Goal: Communication & Community: Answer question/provide support

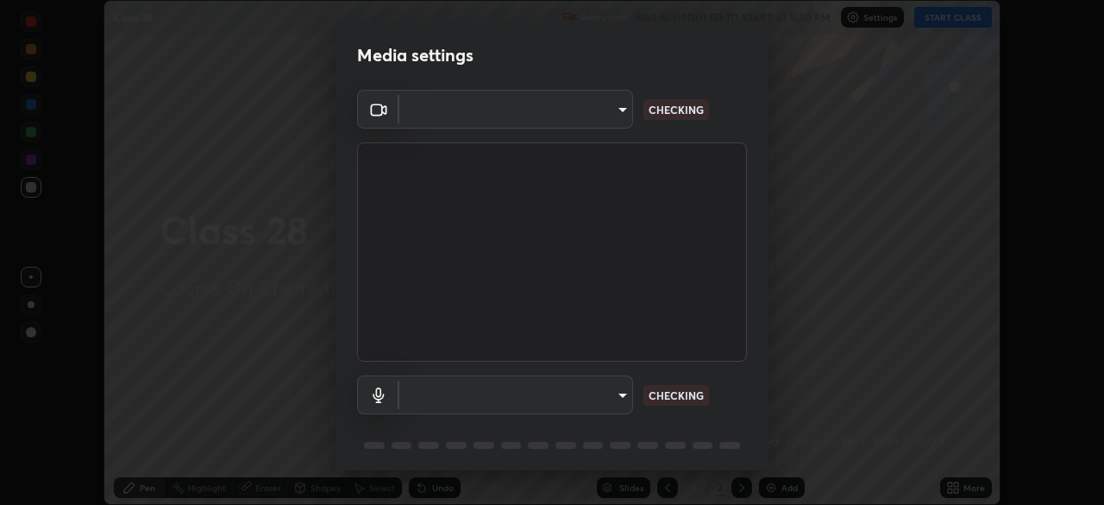
scroll to position [61, 0]
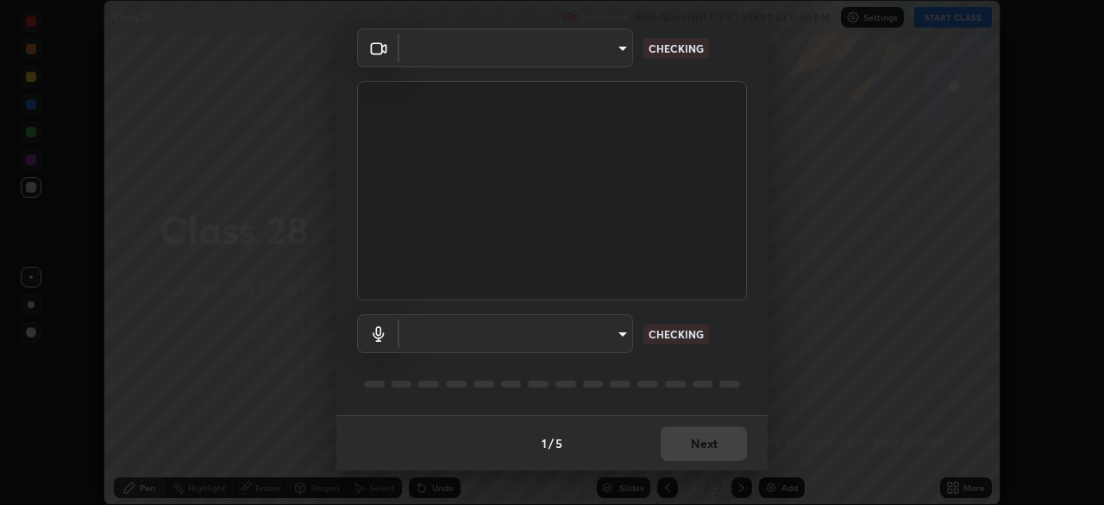
type input "6de8c8c8c69a591e8c739c30eda71f68b62f532a13bcefb910f5f36625bfec2e"
type input "communications"
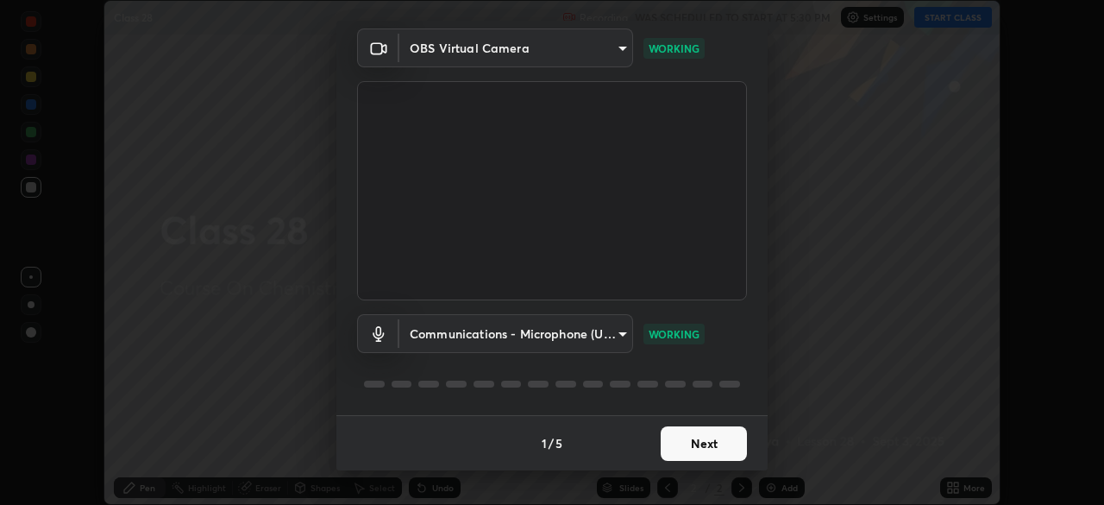
click at [704, 447] on button "Next" at bounding box center [704, 443] width 86 height 35
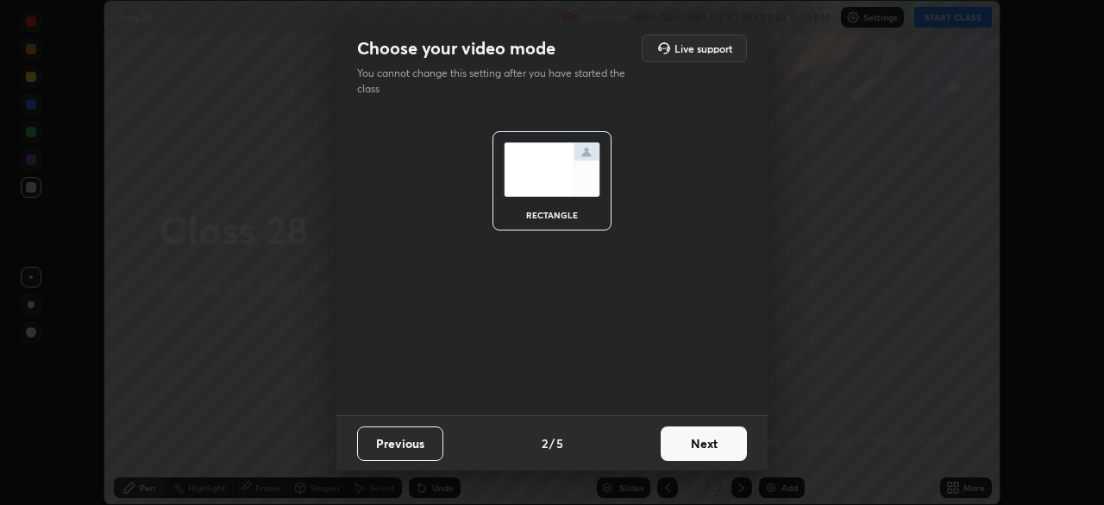
scroll to position [0, 0]
click at [706, 449] on button "Next" at bounding box center [704, 443] width 86 height 35
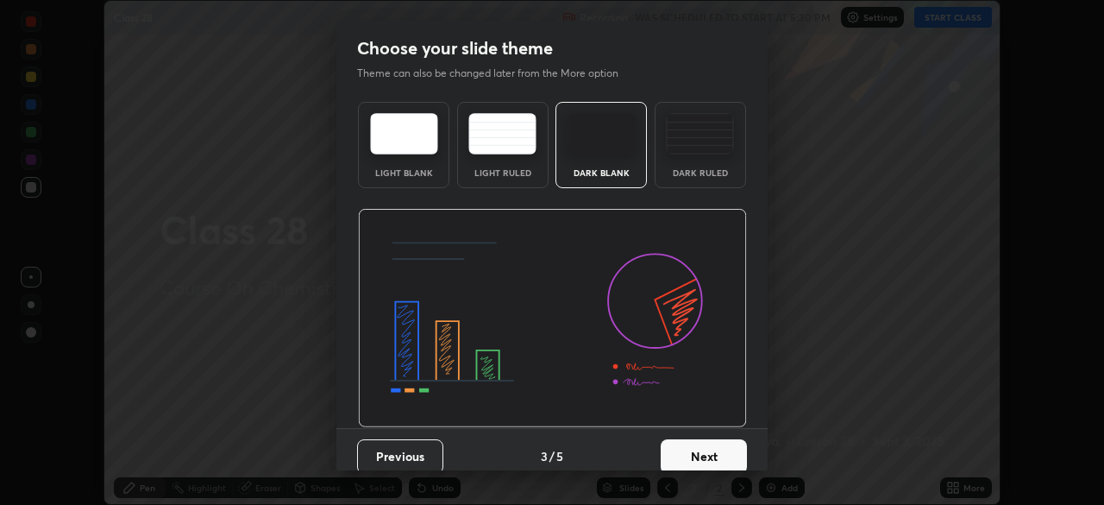
click at [707, 450] on button "Next" at bounding box center [704, 456] width 86 height 35
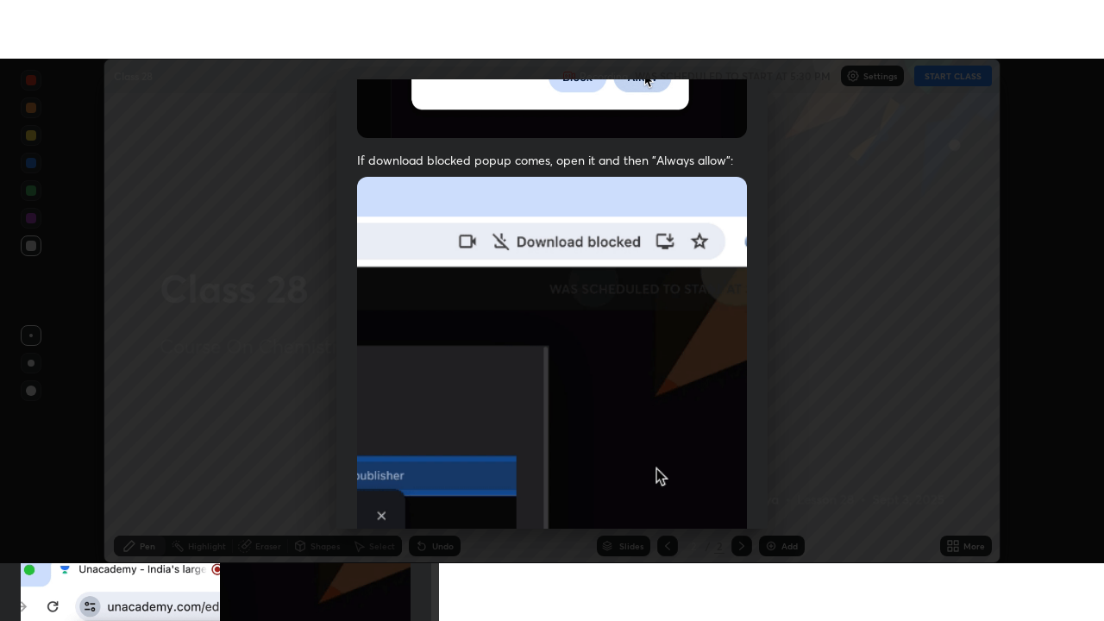
scroll to position [413, 0]
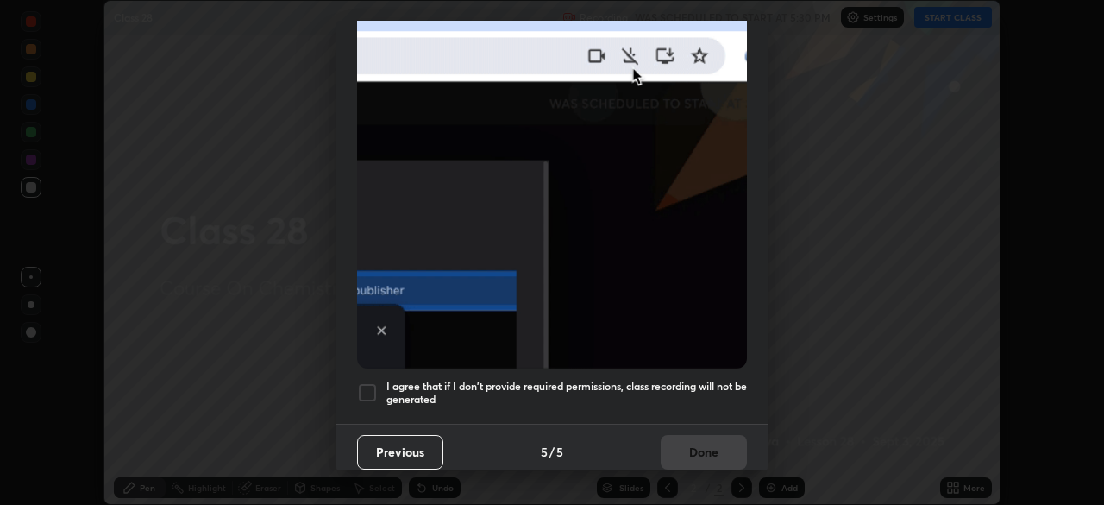
click at [373, 387] on div at bounding box center [367, 392] width 21 height 21
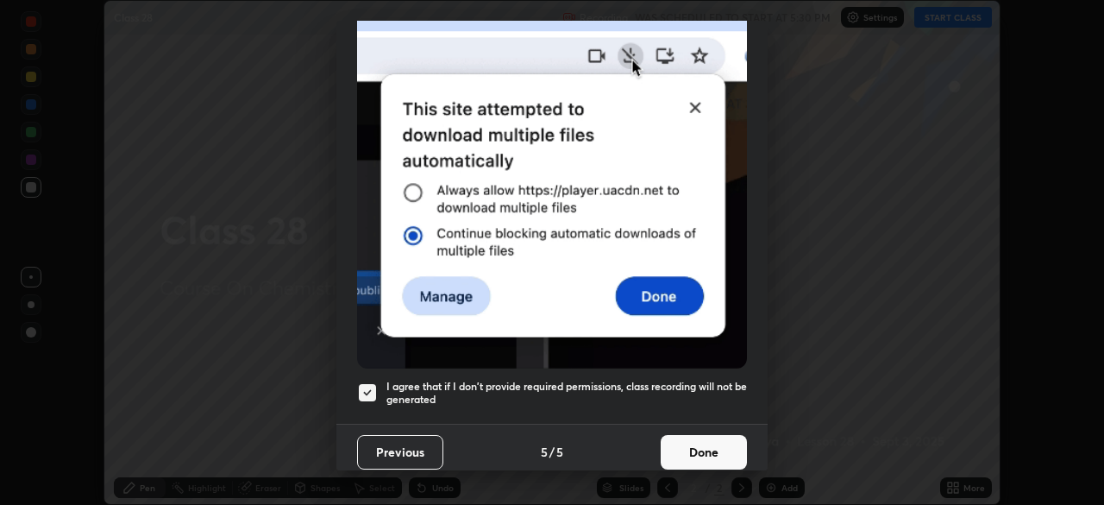
click at [699, 437] on button "Done" at bounding box center [704, 452] width 86 height 35
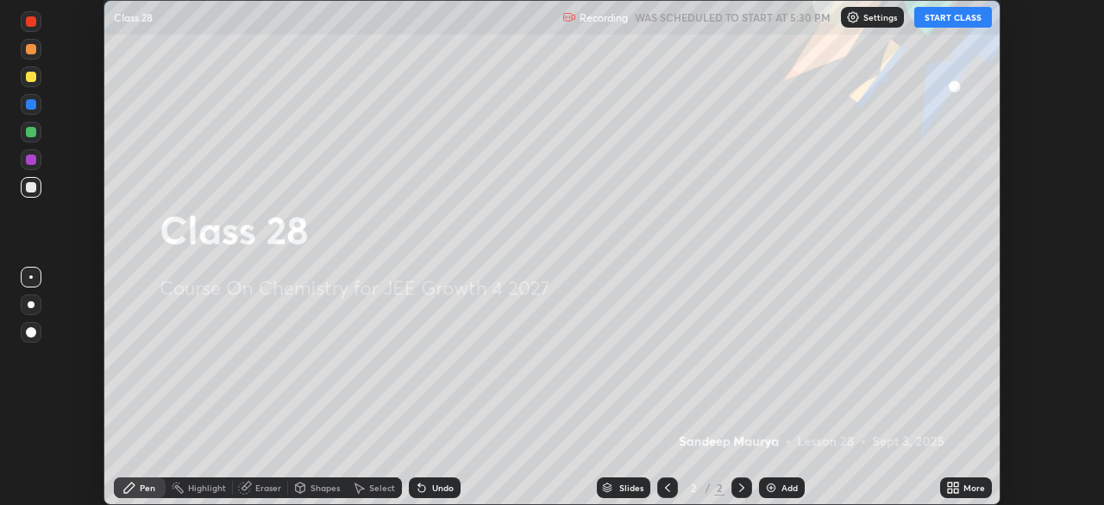
click at [979, 19] on button "START CLASS" at bounding box center [953, 17] width 78 height 21
click at [950, 488] on icon at bounding box center [950, 490] width 4 height 4
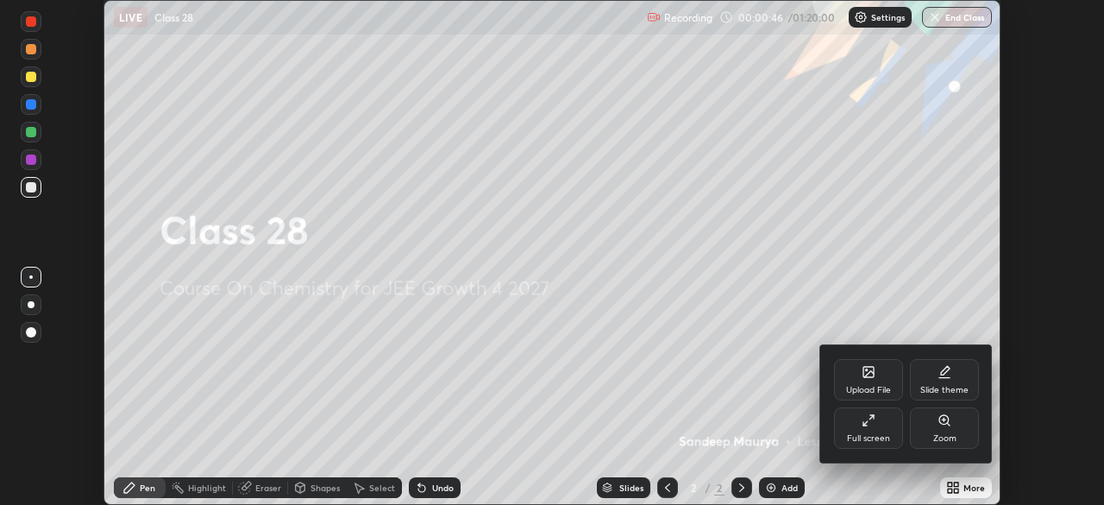
click at [875, 437] on div "Full screen" at bounding box center [868, 438] width 43 height 9
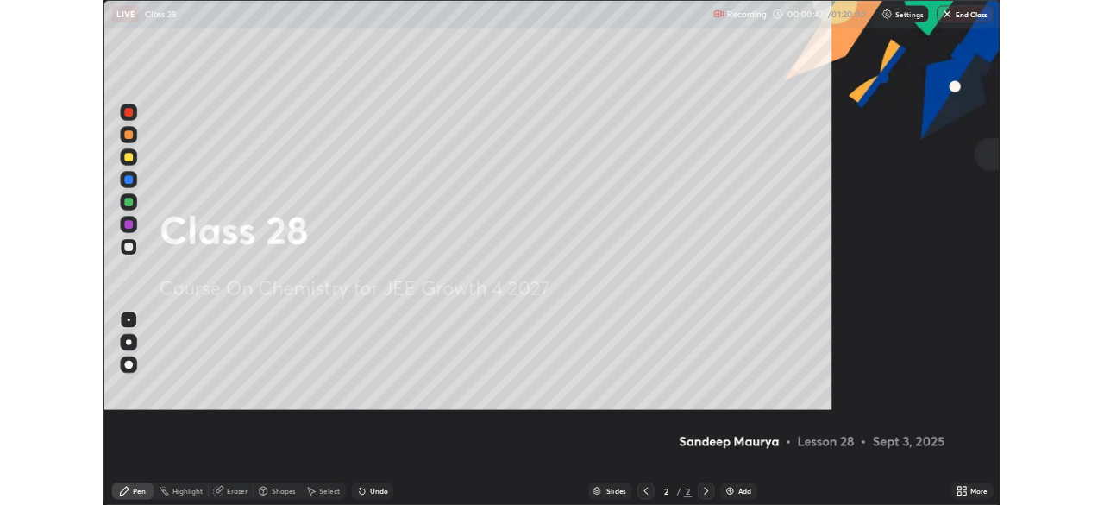
scroll to position [621, 1104]
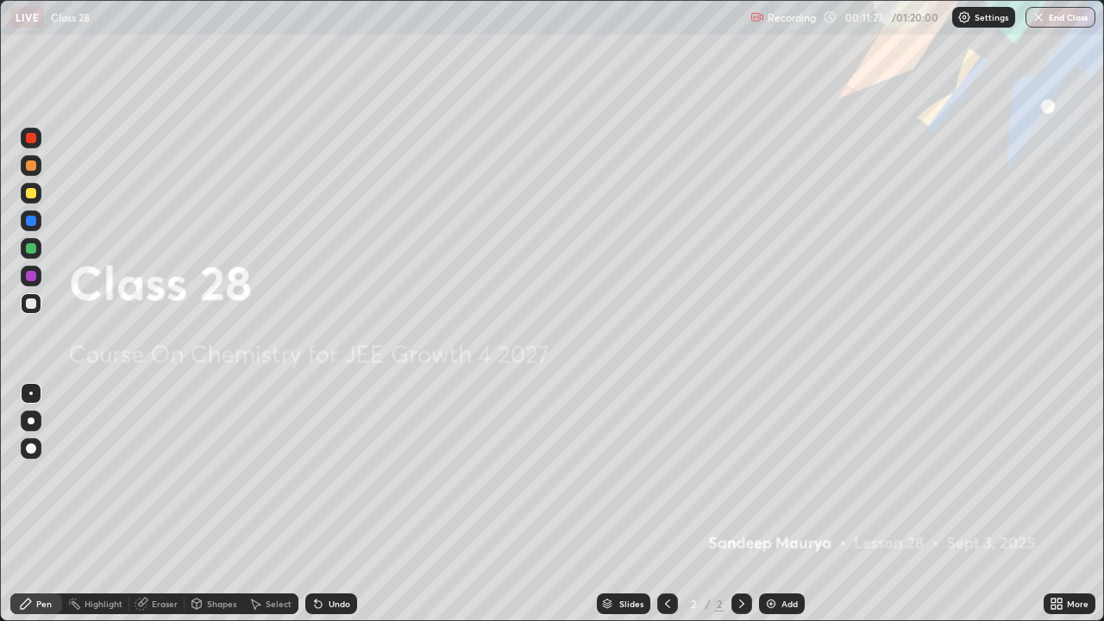
click at [775, 504] on img at bounding box center [771, 604] width 14 height 14
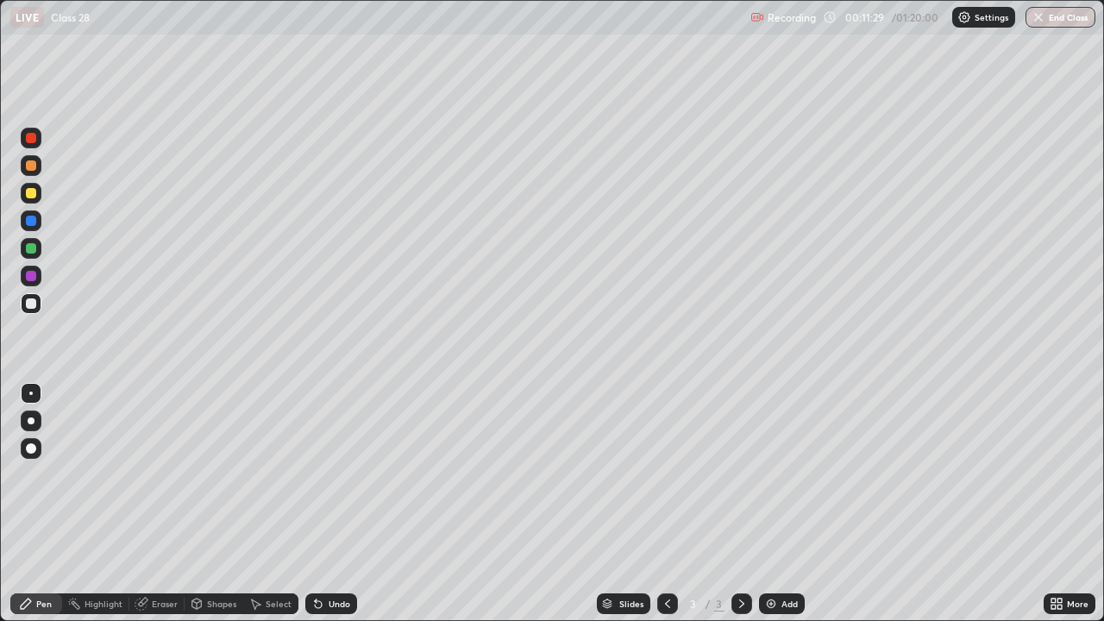
click at [37, 167] on div at bounding box center [31, 165] width 21 height 21
click at [671, 504] on div at bounding box center [667, 604] width 21 height 35
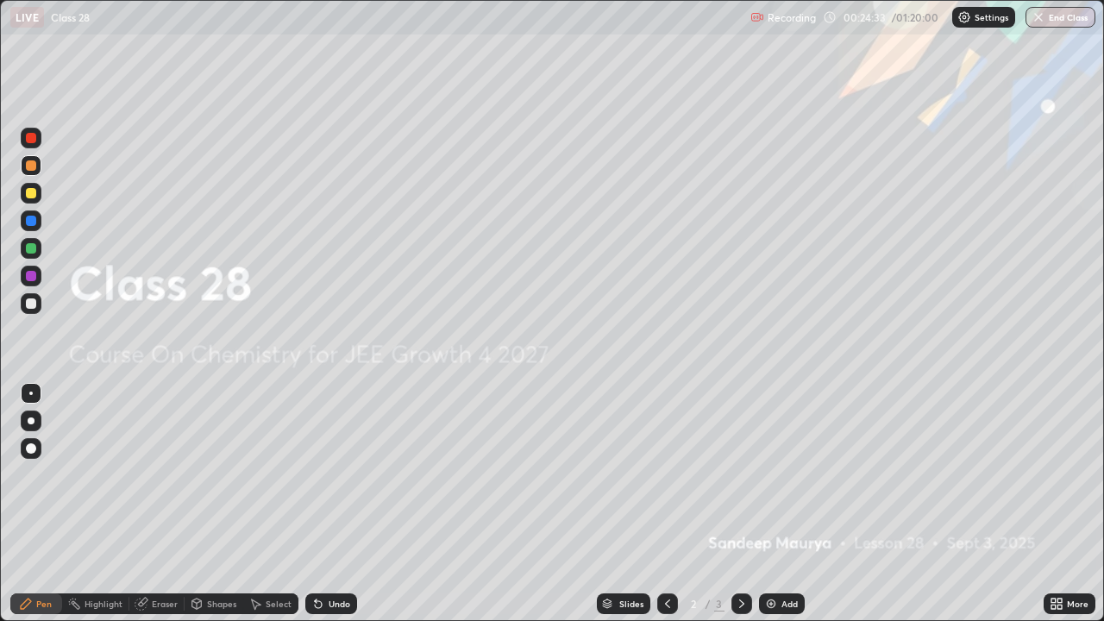
click at [772, 504] on img at bounding box center [771, 604] width 14 height 14
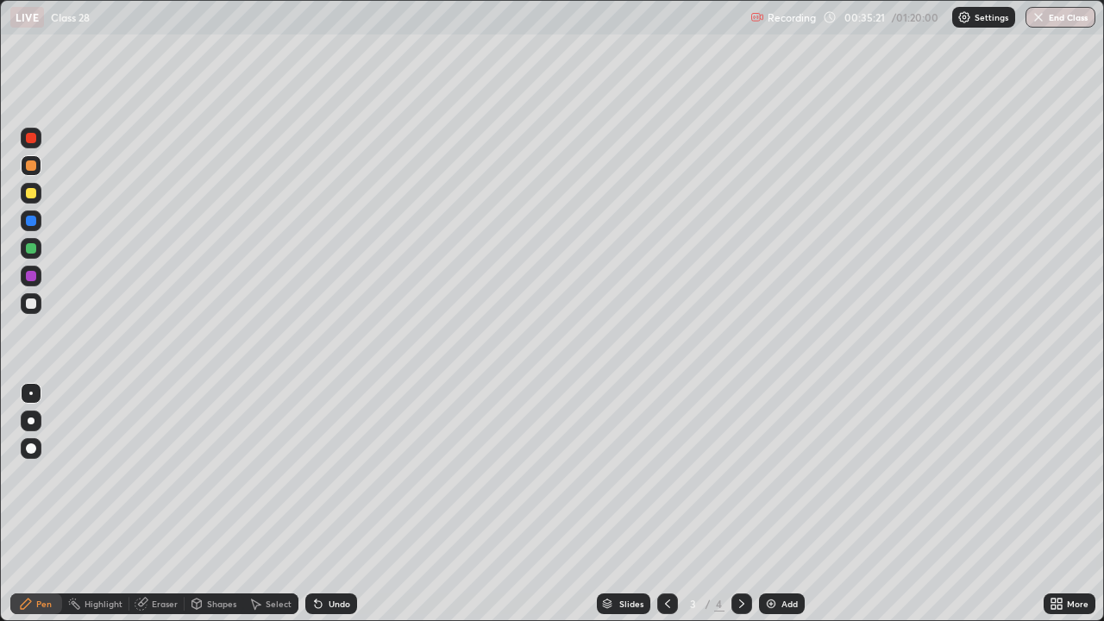
click at [782, 504] on div "Add" at bounding box center [790, 604] width 16 height 9
click at [768, 504] on img at bounding box center [771, 604] width 14 height 14
click at [161, 504] on div "Eraser" at bounding box center [165, 604] width 26 height 9
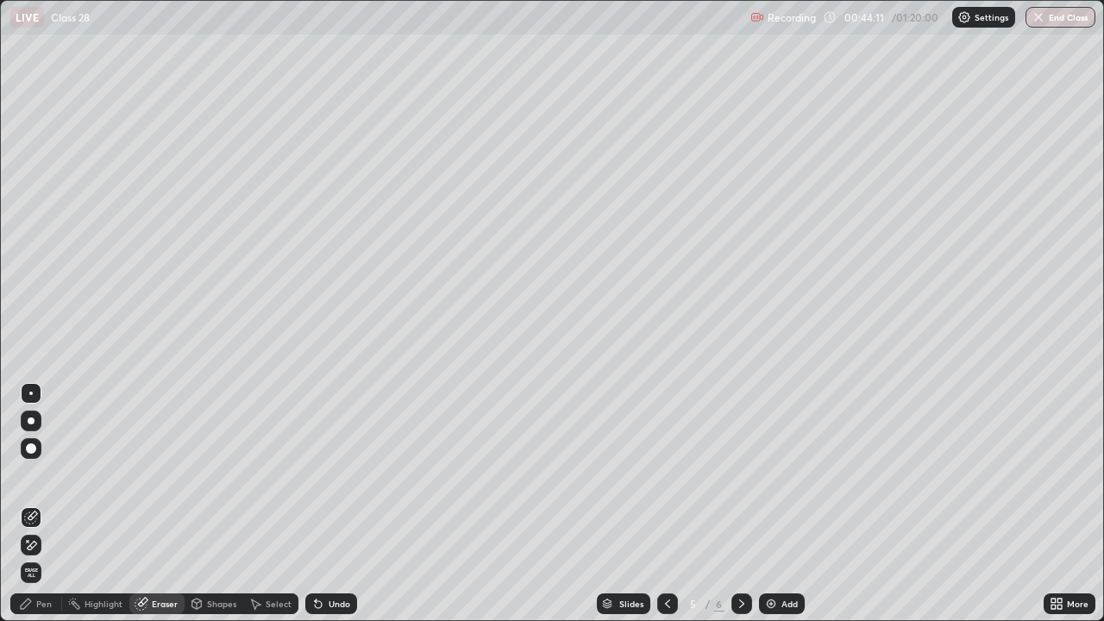
click at [53, 504] on div "Pen" at bounding box center [36, 604] width 52 height 21
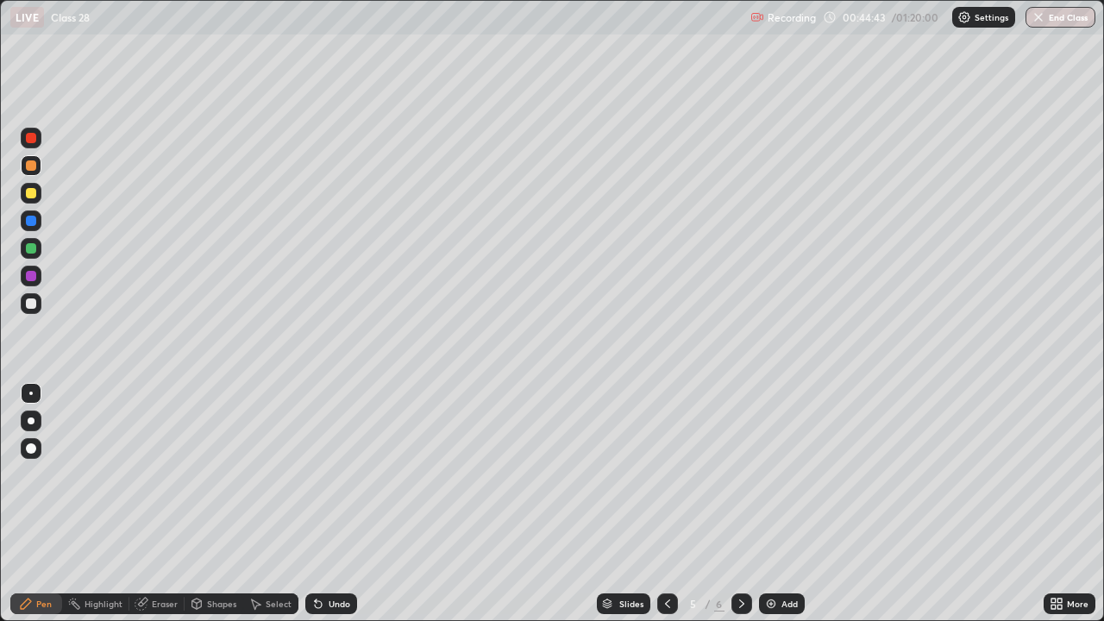
click at [175, 504] on div "Eraser" at bounding box center [165, 604] width 26 height 9
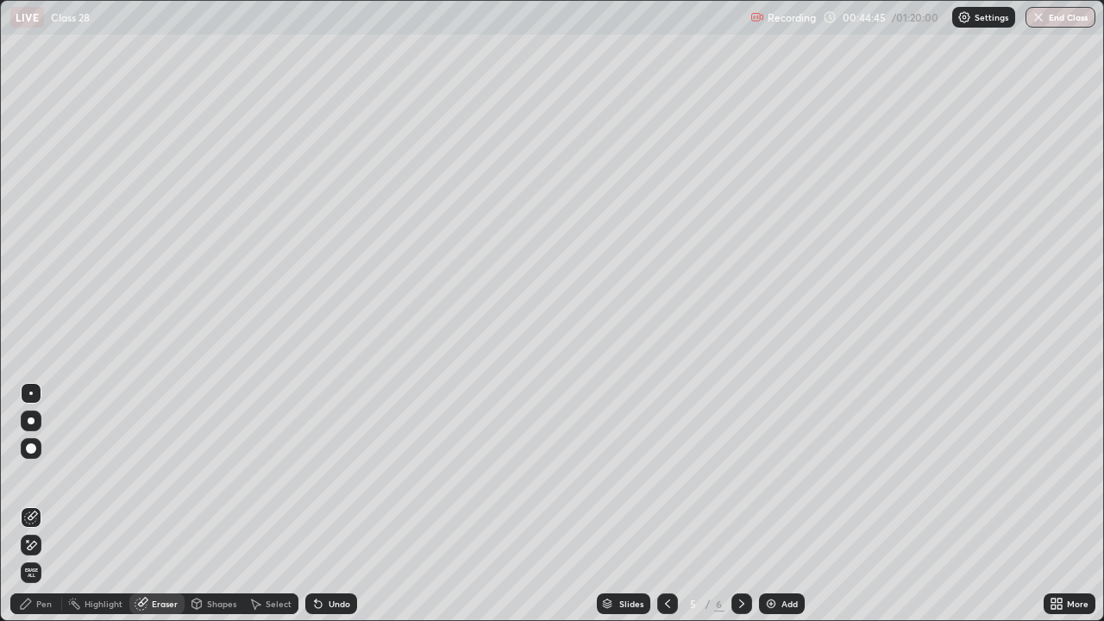
click at [53, 504] on div "Pen" at bounding box center [36, 604] width 52 height 21
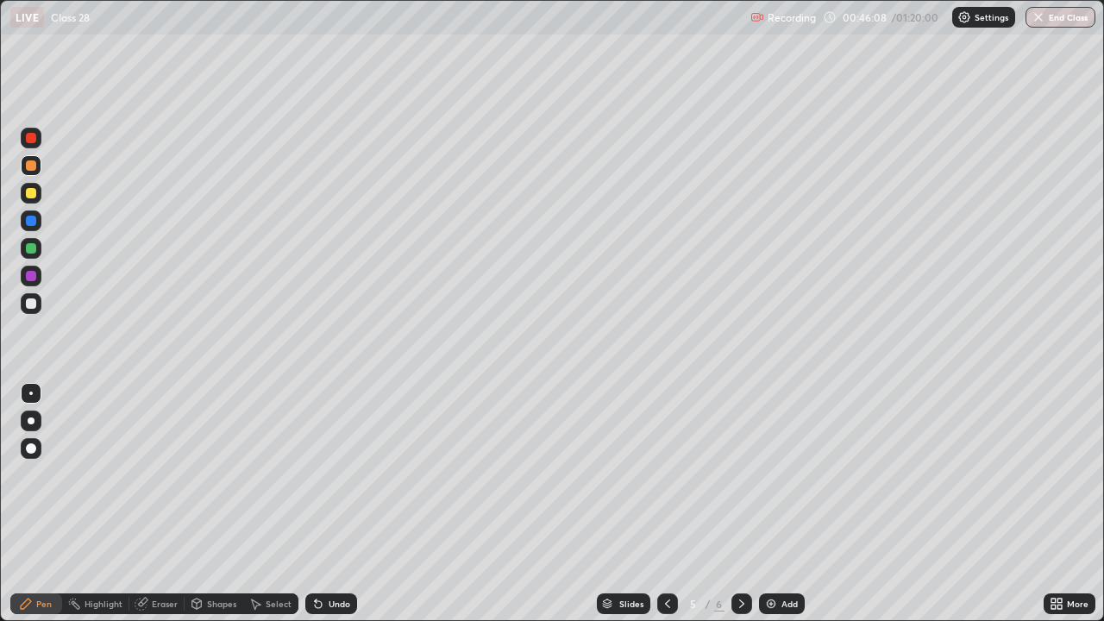
click at [738, 504] on icon at bounding box center [742, 604] width 14 height 14
click at [764, 504] on img at bounding box center [771, 604] width 14 height 14
click at [35, 275] on div at bounding box center [31, 276] width 10 height 10
click at [331, 504] on div "Undo" at bounding box center [331, 604] width 52 height 21
click at [330, 504] on div "Undo" at bounding box center [331, 604] width 52 height 21
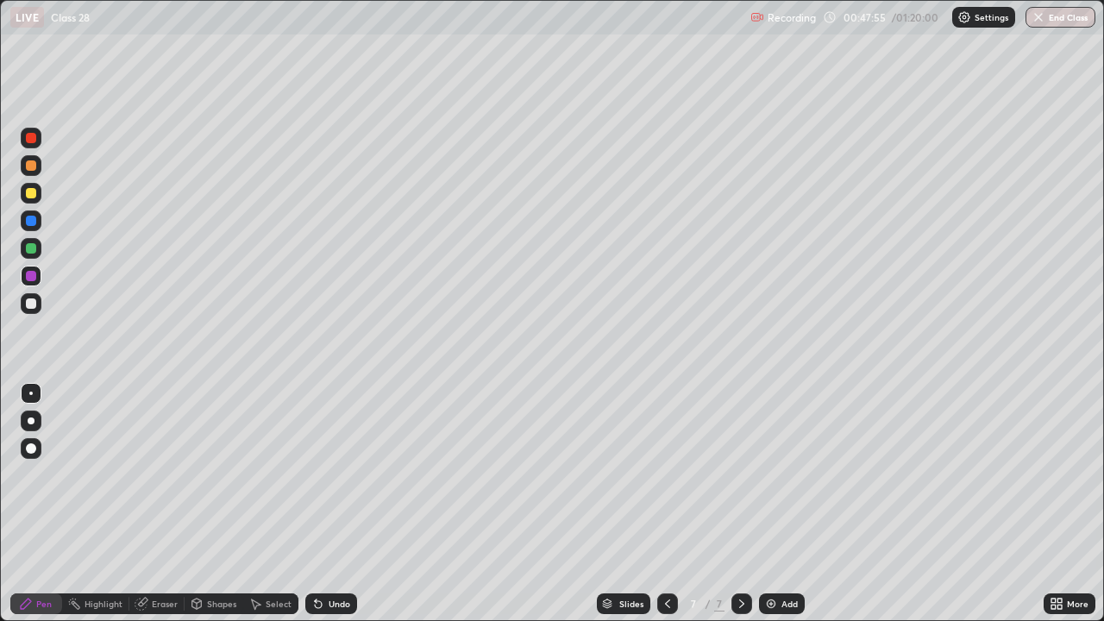
click at [334, 504] on div "Undo" at bounding box center [331, 604] width 52 height 21
click at [767, 504] on img at bounding box center [771, 604] width 14 height 14
click at [760, 504] on div "Add" at bounding box center [782, 604] width 46 height 21
click at [769, 504] on img at bounding box center [771, 604] width 14 height 14
click at [1054, 20] on button "End Class" at bounding box center [1061, 17] width 70 height 21
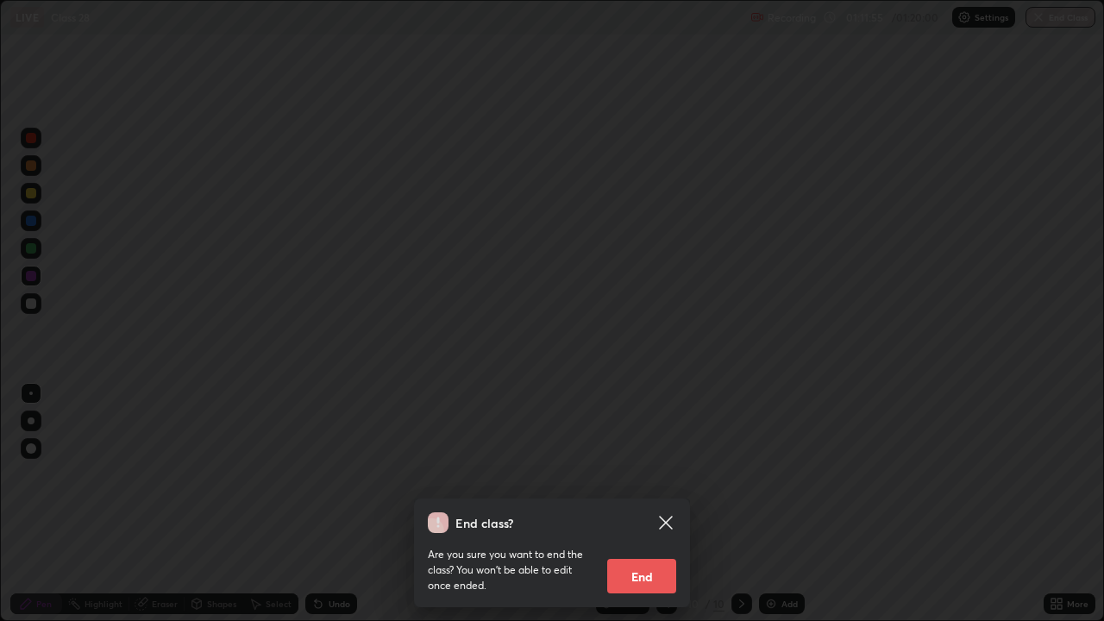
click at [638, 504] on button "End" at bounding box center [641, 576] width 69 height 35
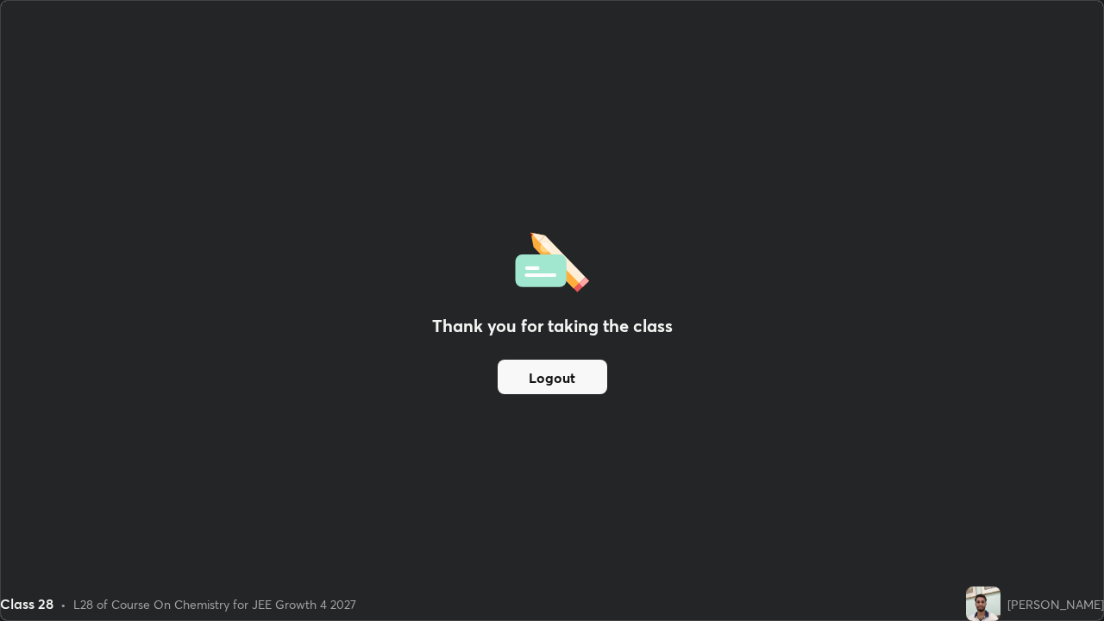
click at [795, 421] on div "Thank you for taking the class Logout" at bounding box center [552, 310] width 1103 height 619
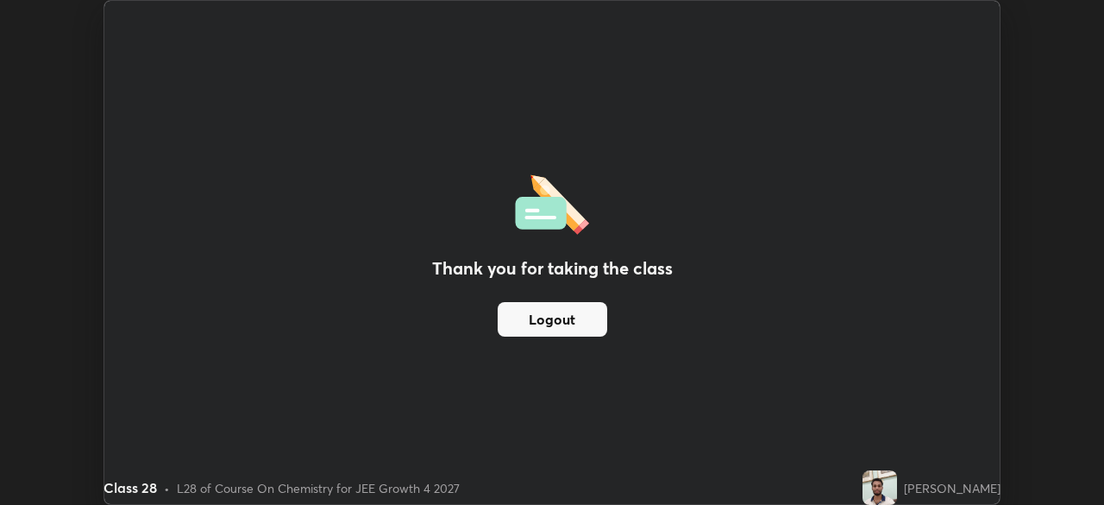
scroll to position [85768, 85168]
